Goal: Task Accomplishment & Management: Complete application form

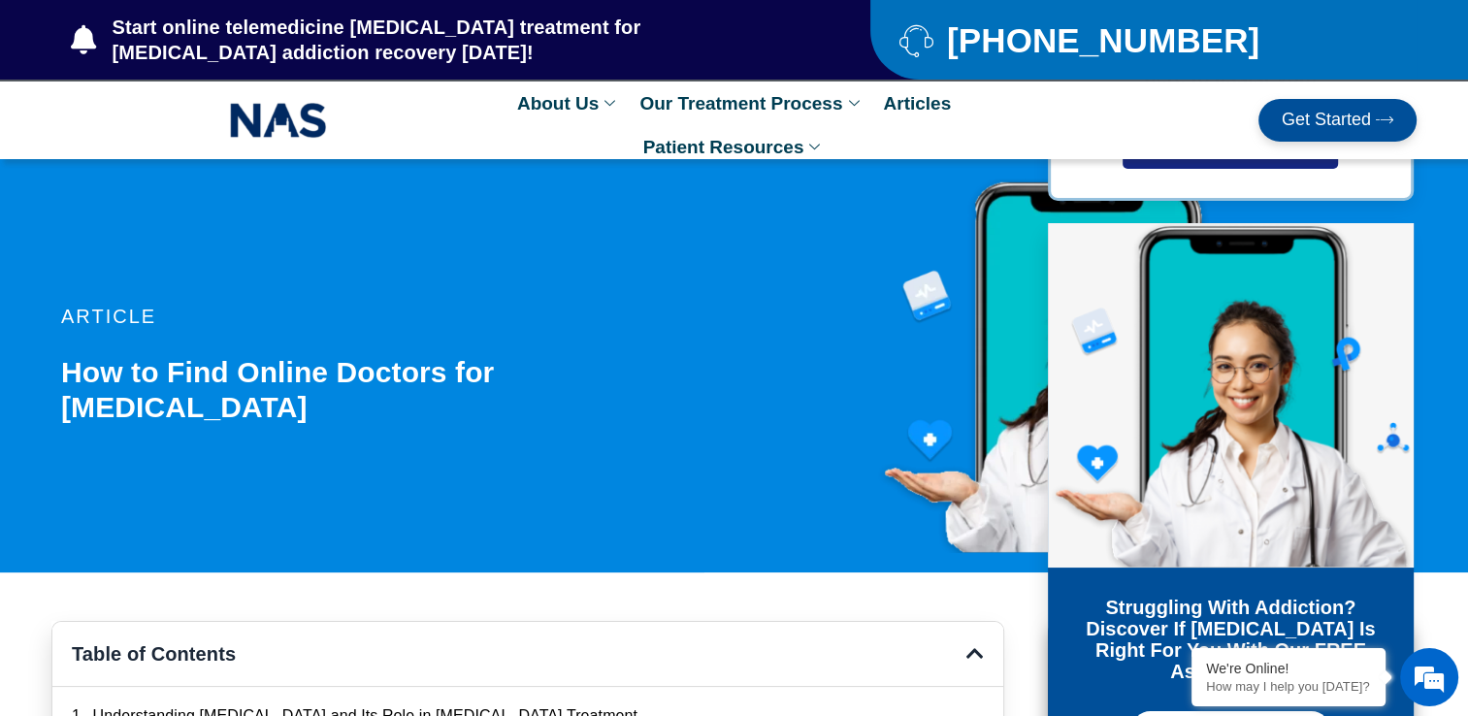
drag, startPoint x: 378, startPoint y: 424, endPoint x: 427, endPoint y: -72, distance: 498.4
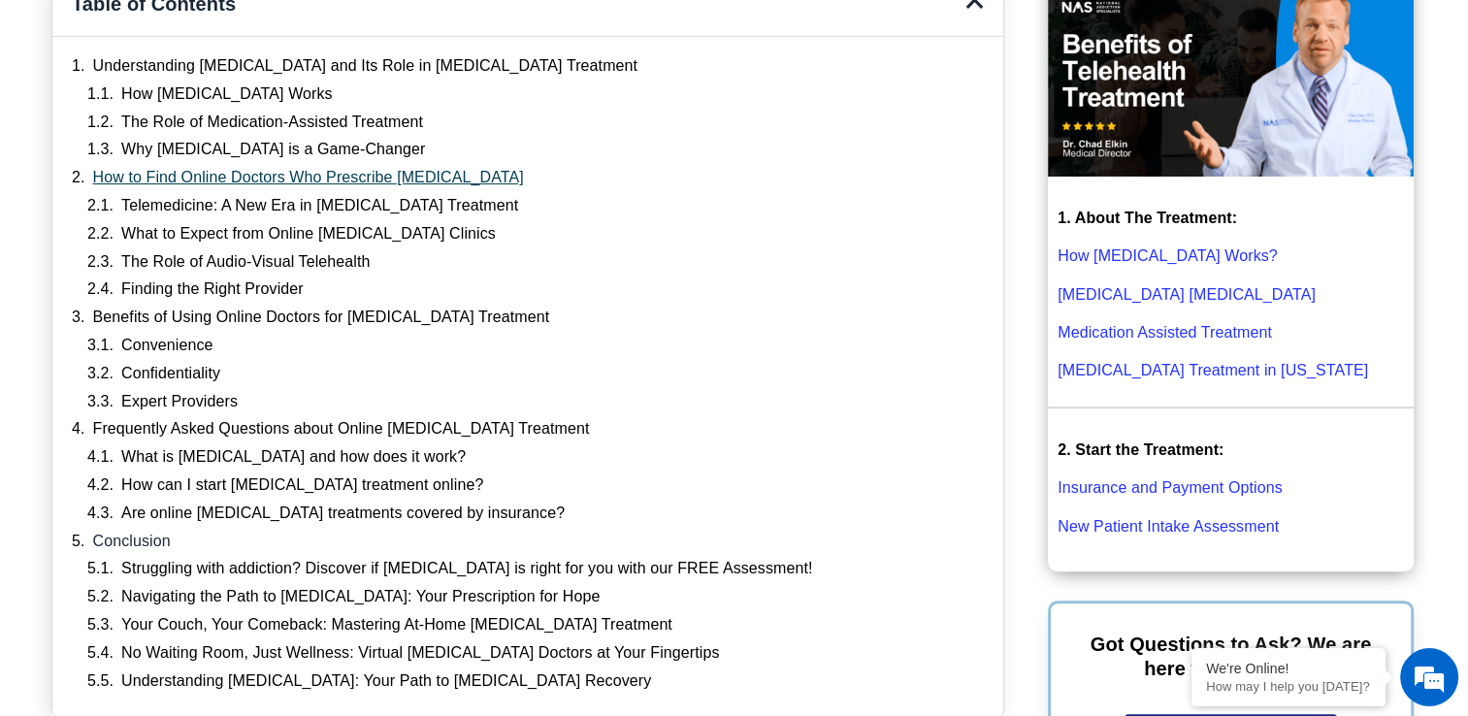
scroll to position [679, 0]
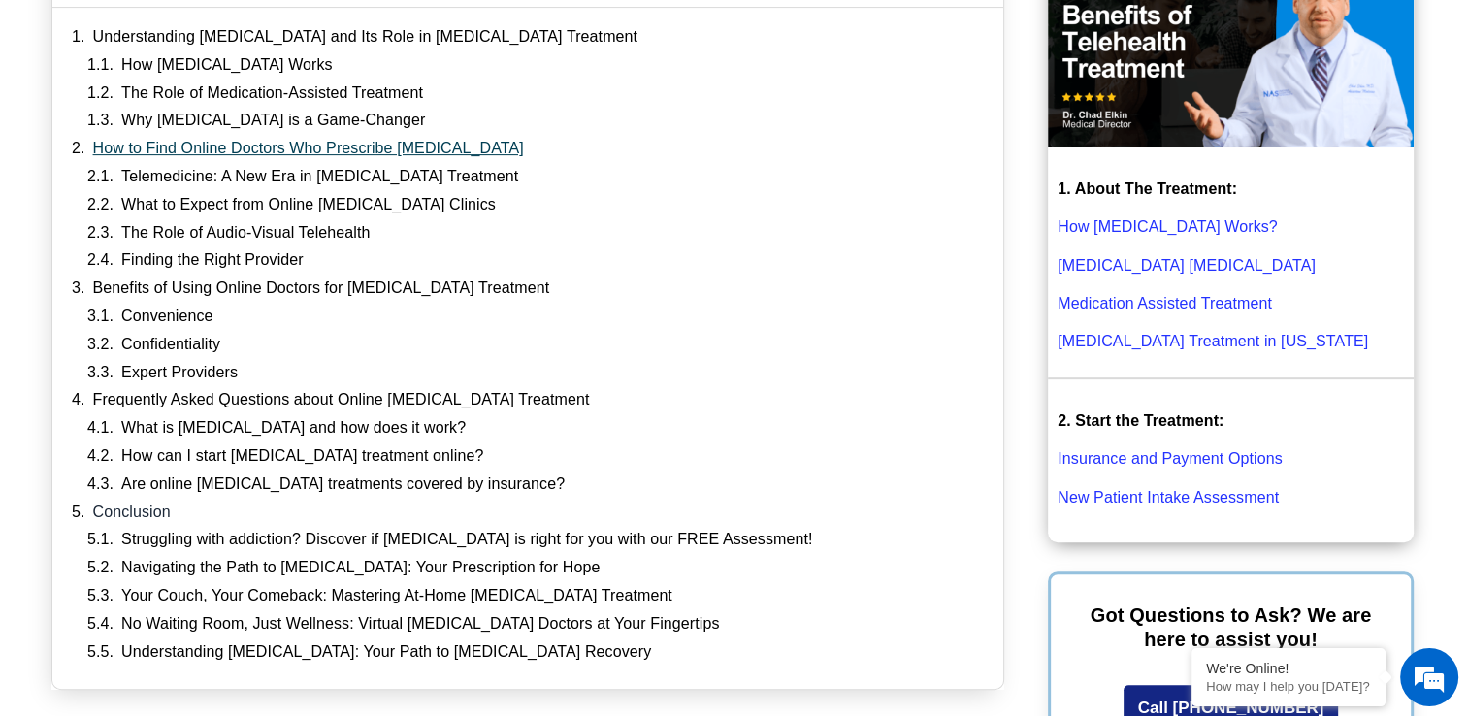
click at [336, 146] on link "How to Find Online Doctors Who Prescribe Suboxone" at bounding box center [308, 149] width 431 height 20
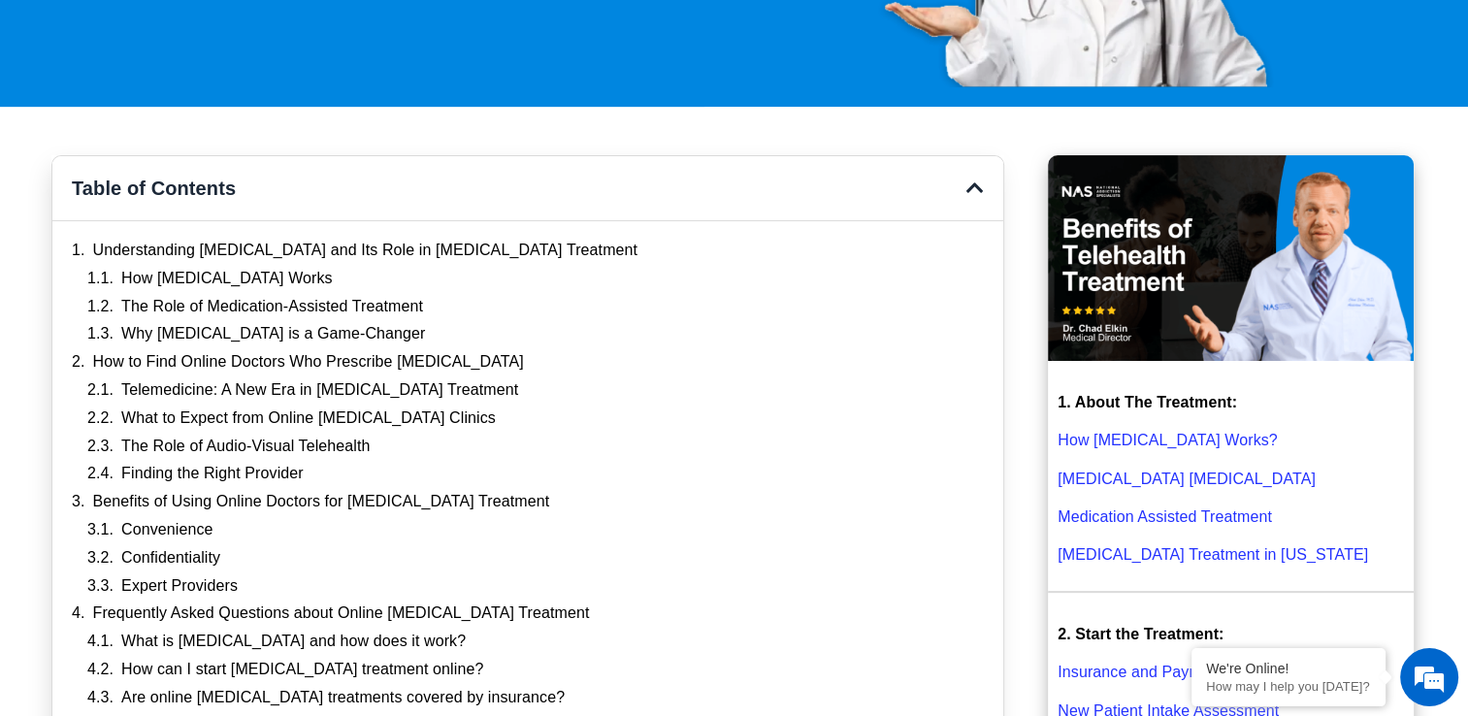
scroll to position [682, 0]
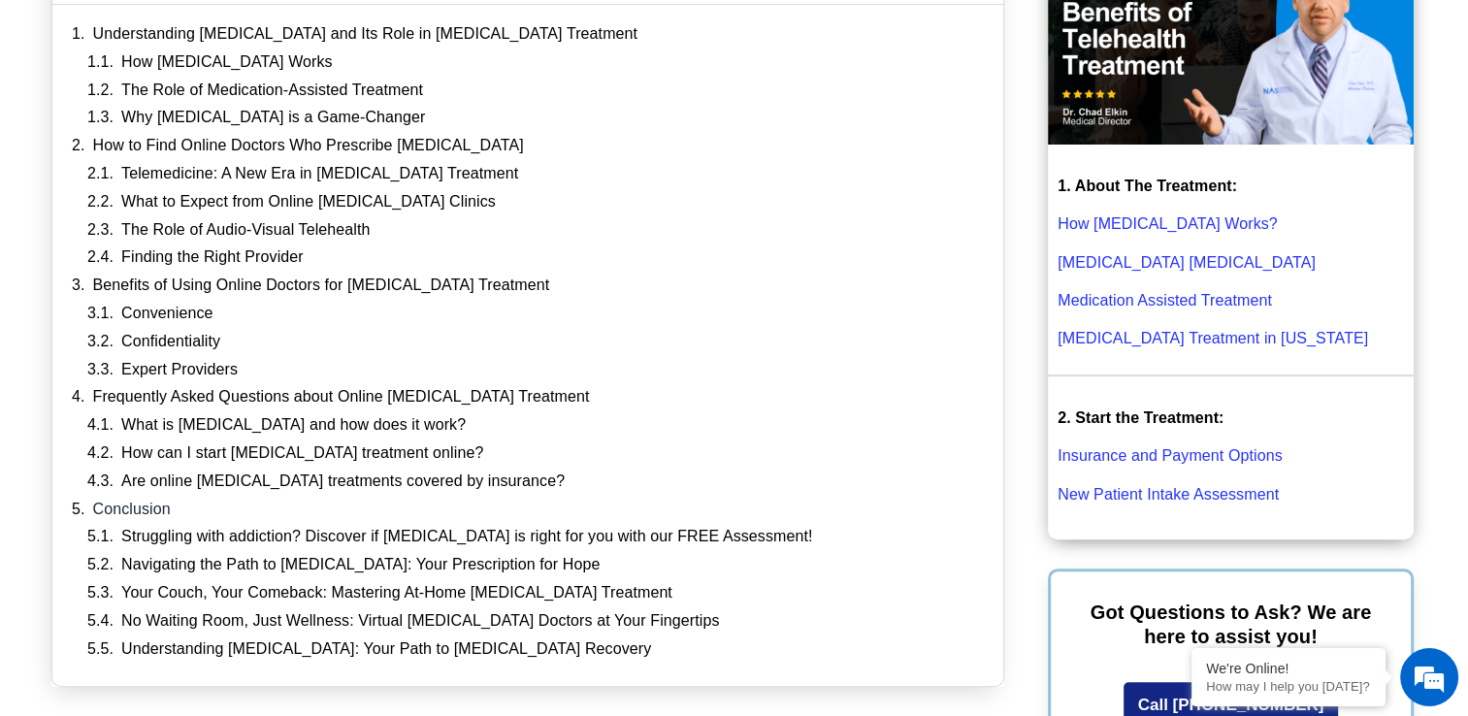
click at [1151, 502] on p "New Patient Intake Assessment" at bounding box center [1231, 494] width 346 height 24
click at [1155, 495] on link "New Patient Intake Assessment" at bounding box center [1168, 494] width 221 height 16
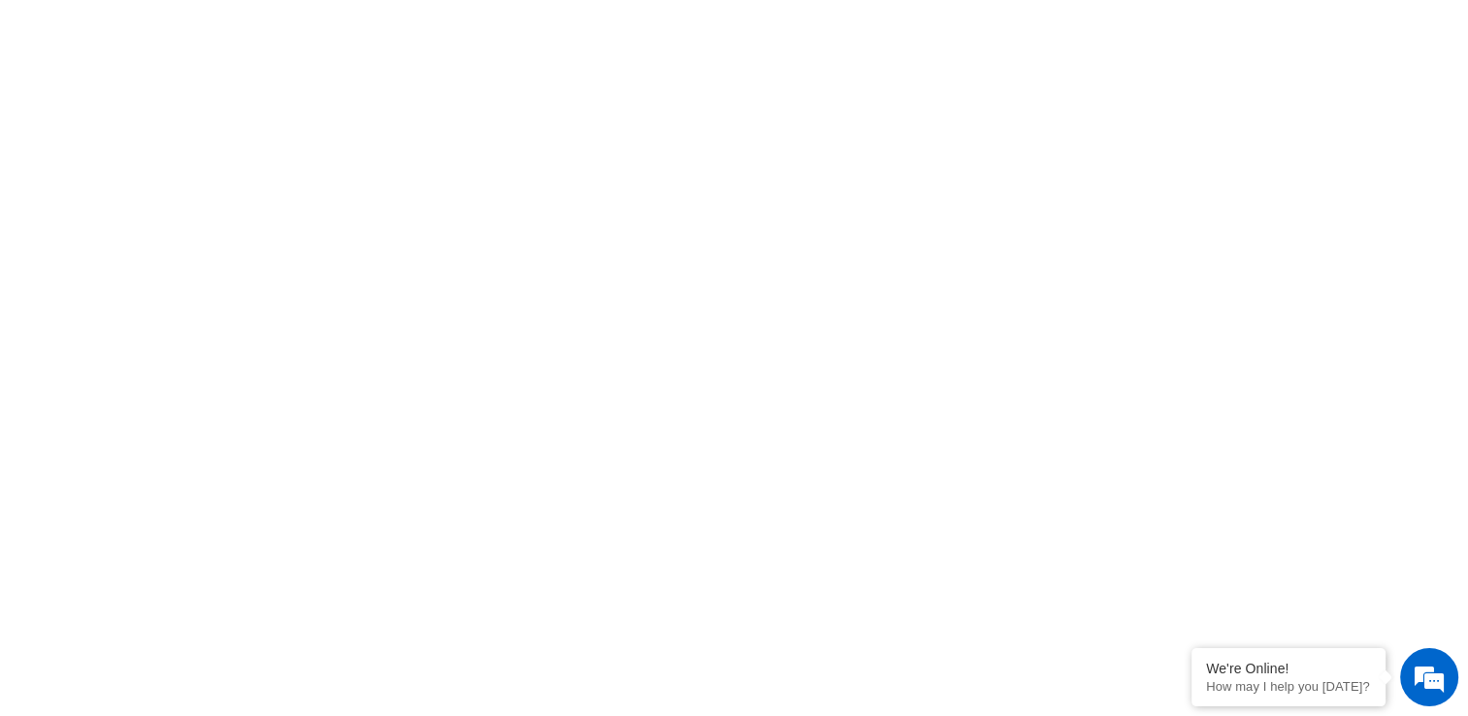
scroll to position [938, 0]
